Goal: Information Seeking & Learning: Learn about a topic

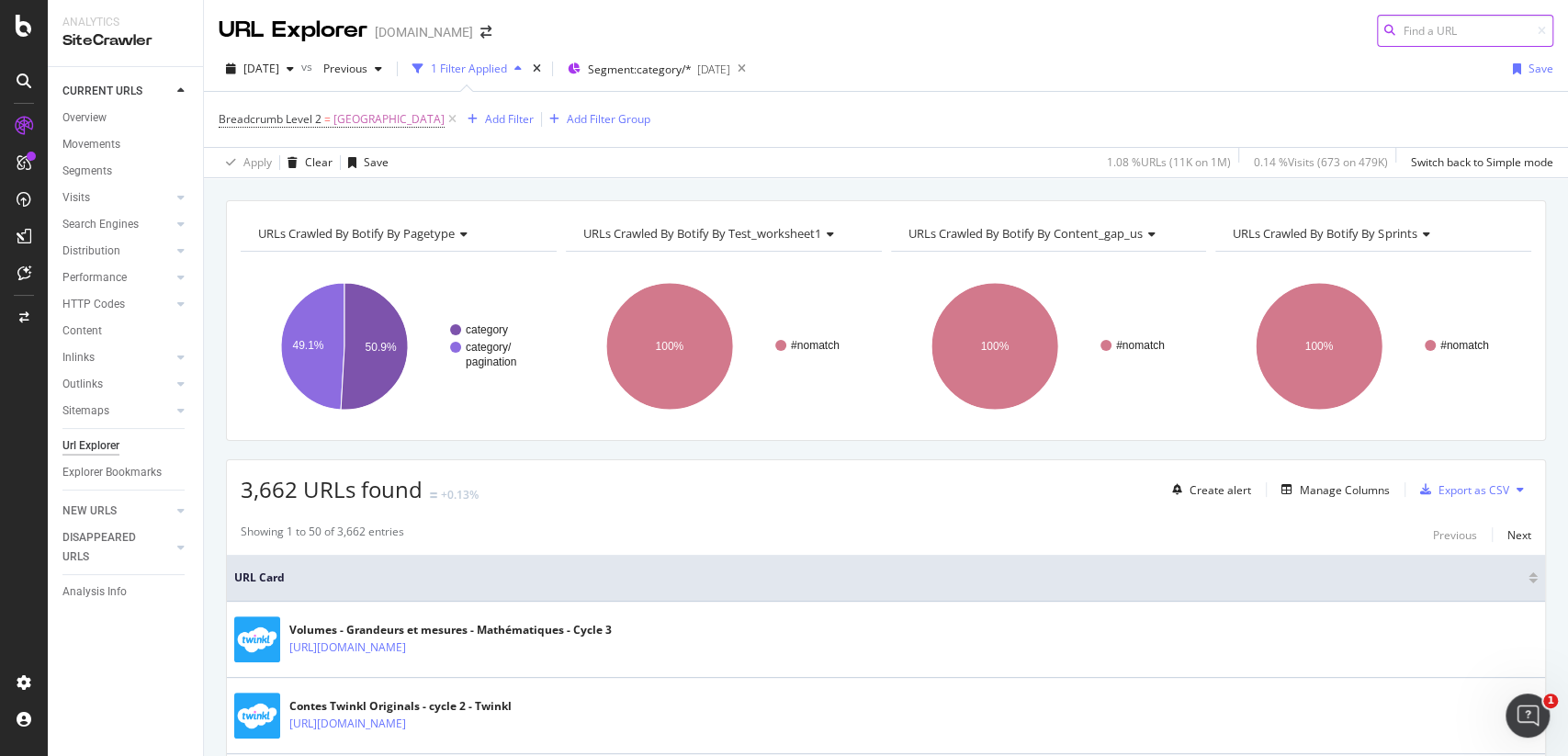
click at [1480, 38] on input at bounding box center [1465, 30] width 176 height 32
paste input "[URL][DOMAIN_NAME]"
click at [1325, 24] on div "URL Explorer [DOMAIN_NAME] [URL][DOMAIN_NAME]" at bounding box center [885, 23] width 1365 height 47
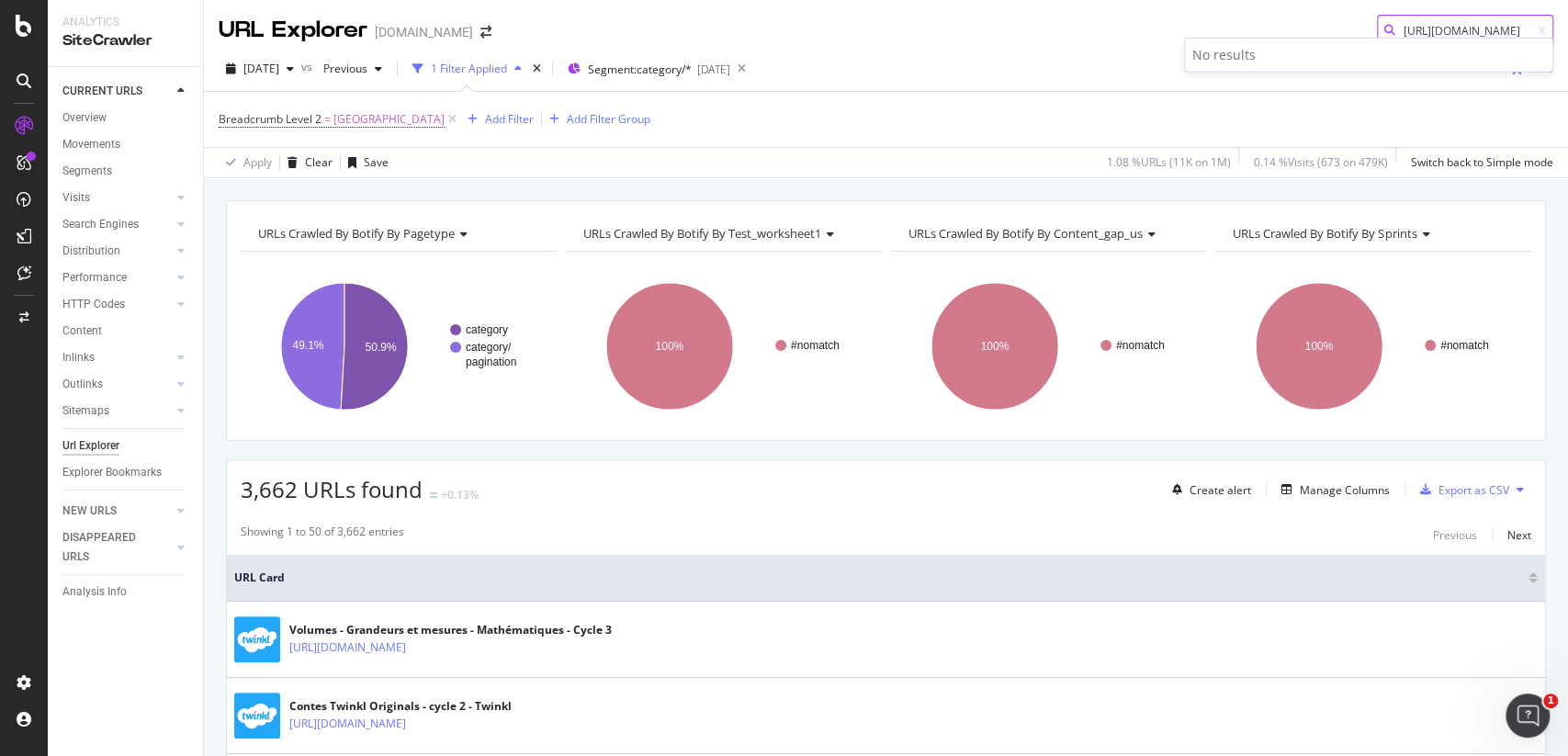
click at [1517, 39] on body "Analytics SiteCrawler CURRENT URLS Overview Movements Segments Visits Analysis …" at bounding box center [784, 378] width 1568 height 756
type input "[URL][DOMAIN_NAME]"
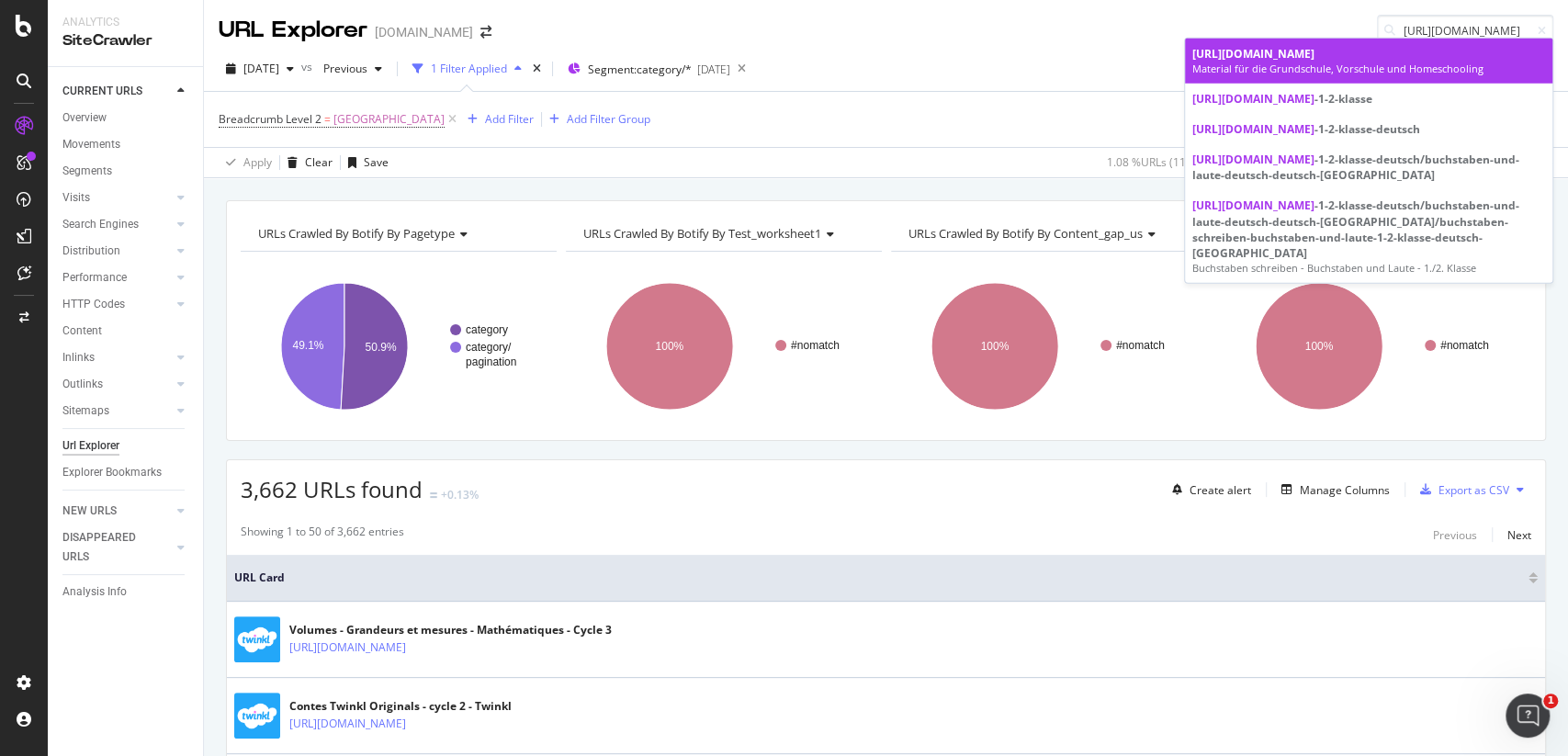
click at [1328, 76] on div "Material für die Grundschule, Vorschule und Homeschooling" at bounding box center [1368, 68] width 353 height 15
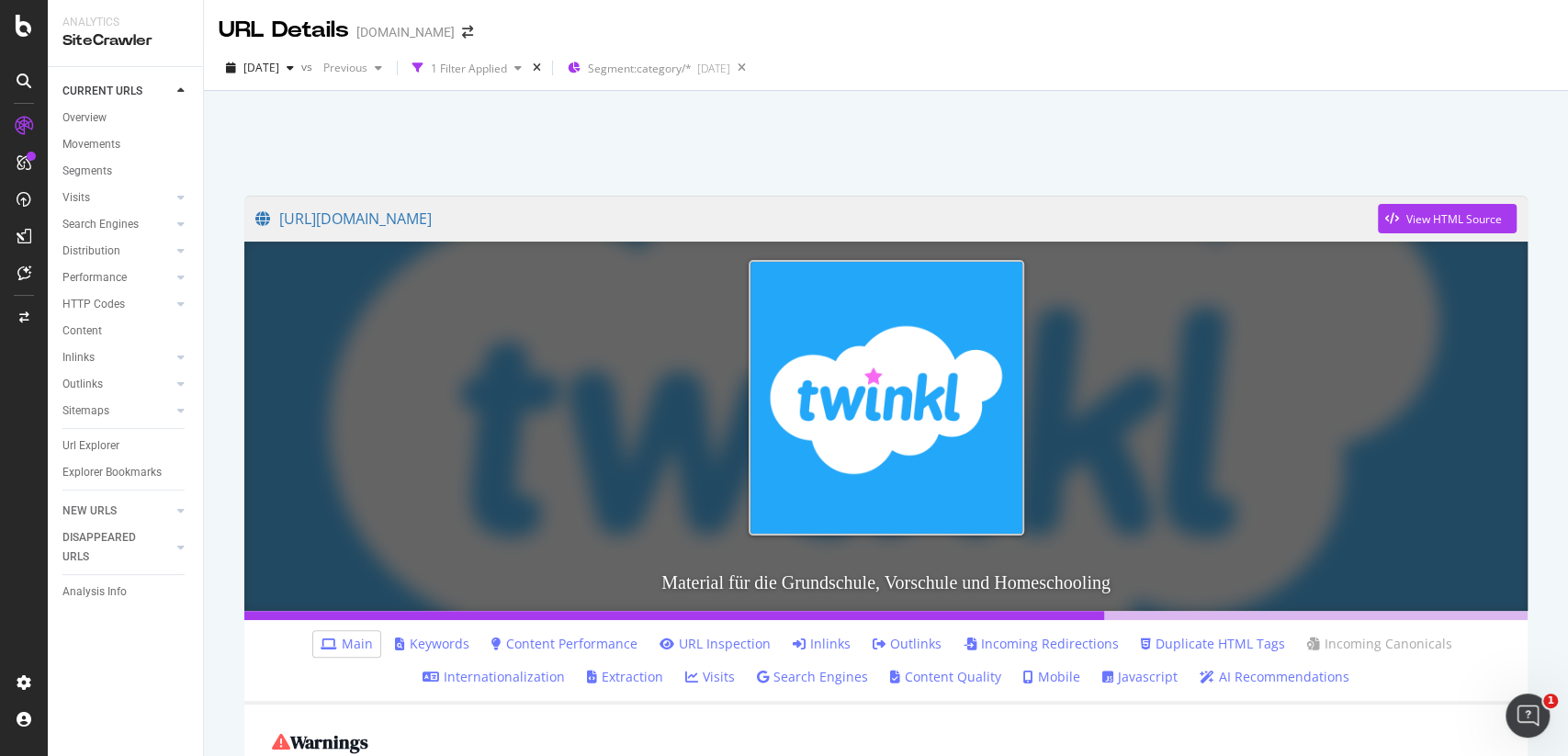
click at [827, 639] on link "Inlinks" at bounding box center [821, 644] width 58 height 19
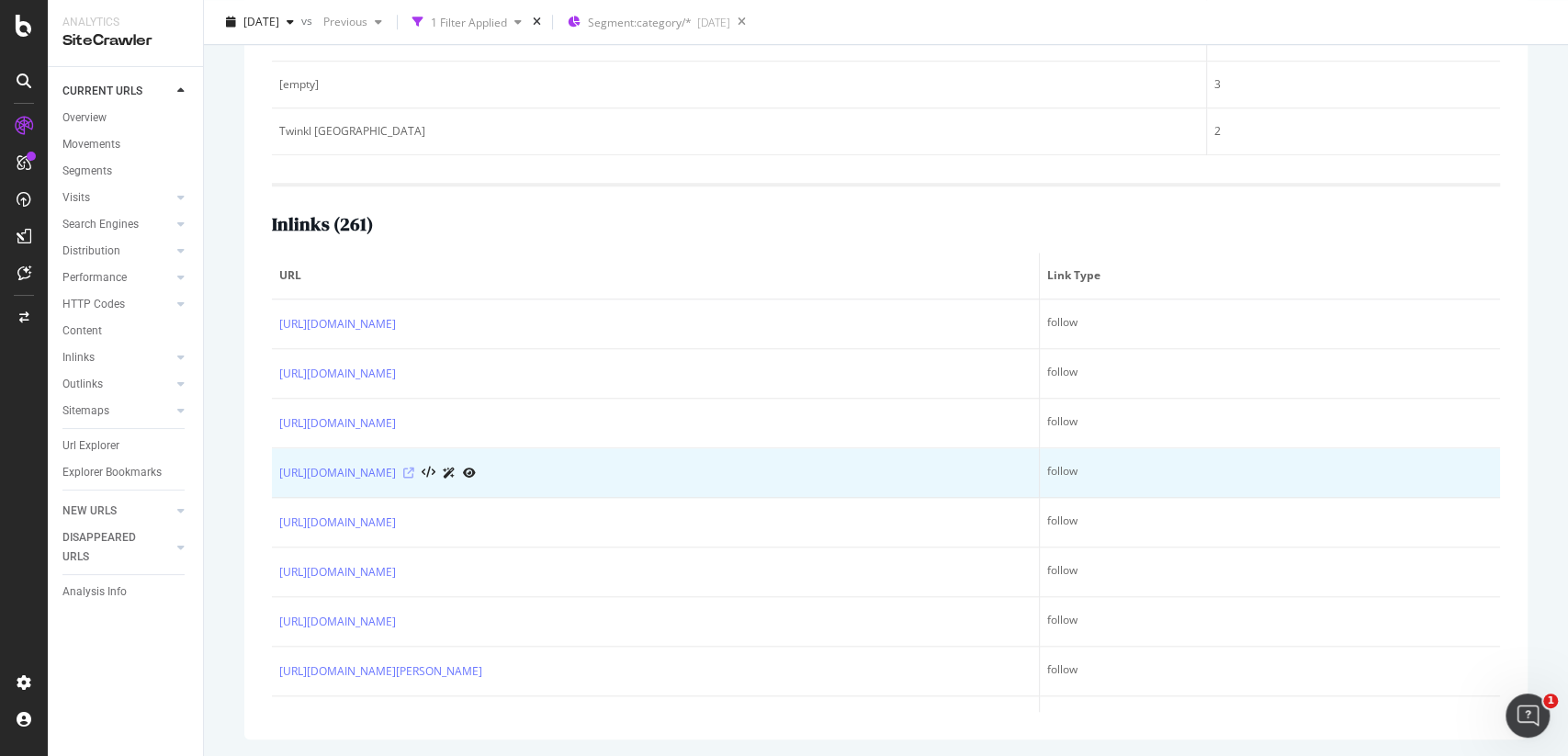
click at [415, 467] on icon at bounding box center [408, 472] width 11 height 11
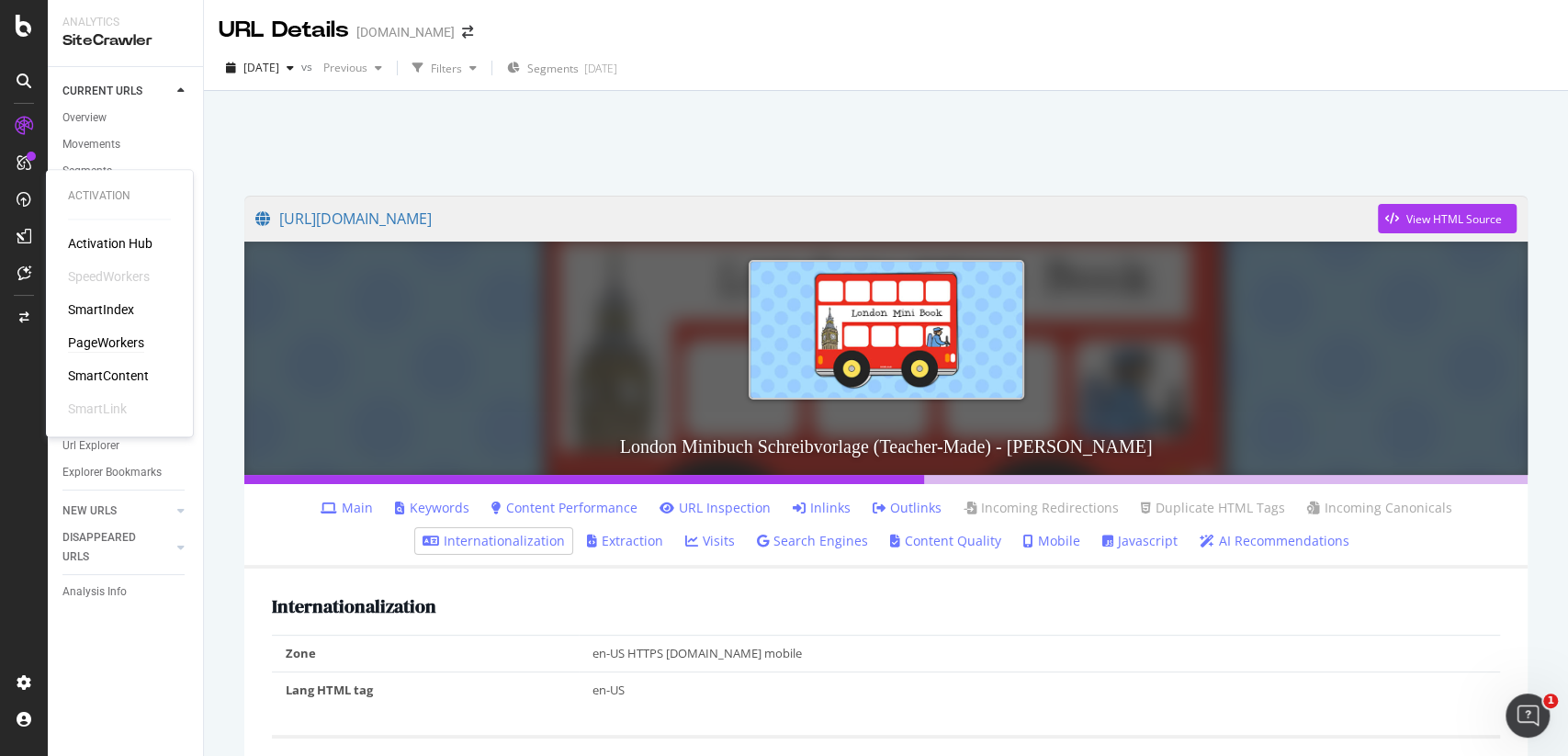
click at [101, 343] on div "PageWorkers" at bounding box center [106, 342] width 76 height 19
